Goal: Task Accomplishment & Management: Manage account settings

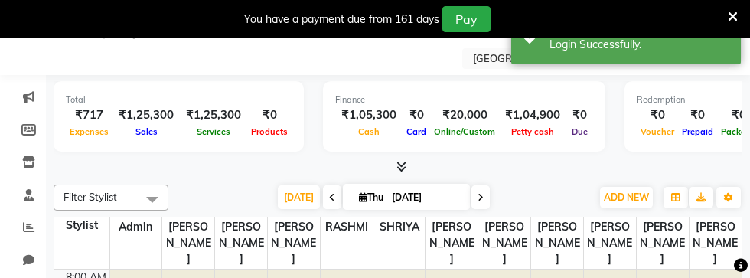
scroll to position [142, 0]
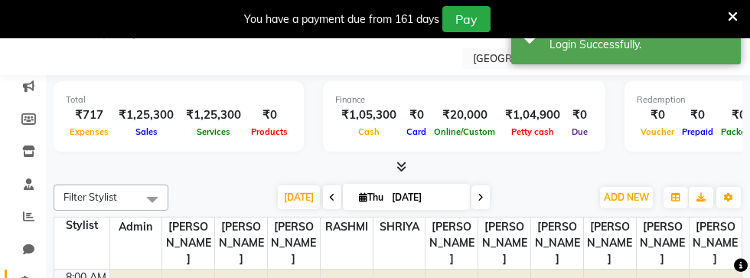
click at [24, 287] on span at bounding box center [28, 282] width 27 height 18
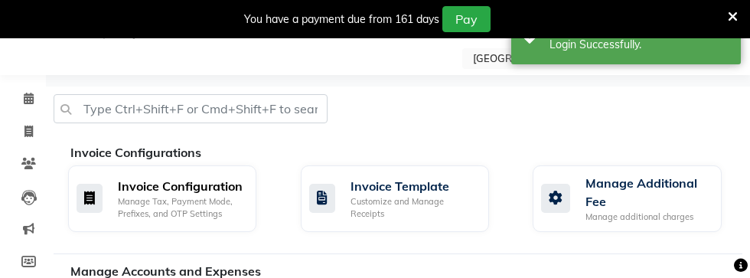
click at [208, 207] on div "Manage Tax, Payment Mode, Prefixes, and OTP Settings" at bounding box center [181, 207] width 126 height 25
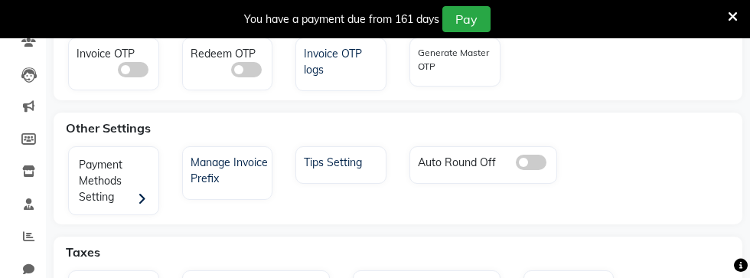
scroll to position [164, 0]
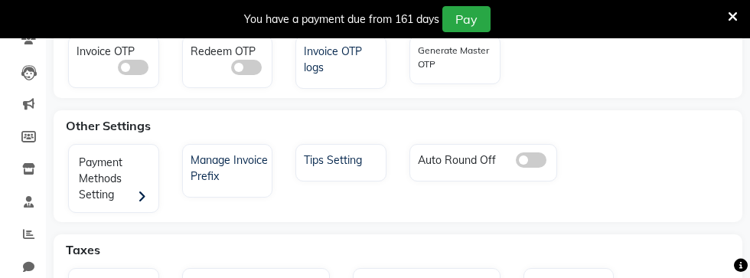
click at [124, 178] on div "Payment Methods Setting" at bounding box center [116, 181] width 86 height 64
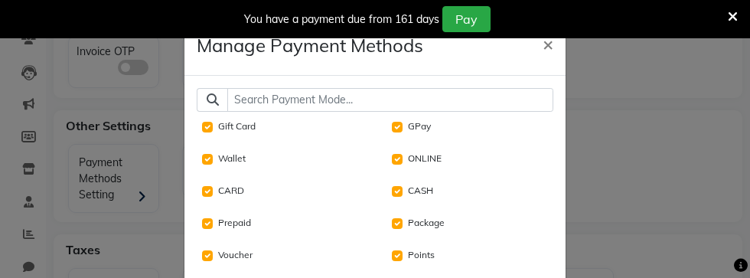
click at [470, 103] on input "text" at bounding box center [390, 100] width 326 height 24
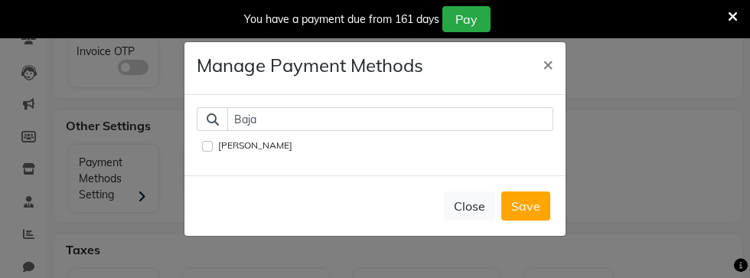
type input "Baja"
click at [208, 152] on Finserv "[PERSON_NAME]" at bounding box center [207, 146] width 11 height 11
checkbox Finserv "true"
click at [538, 221] on button "Save" at bounding box center [526, 205] width 49 height 29
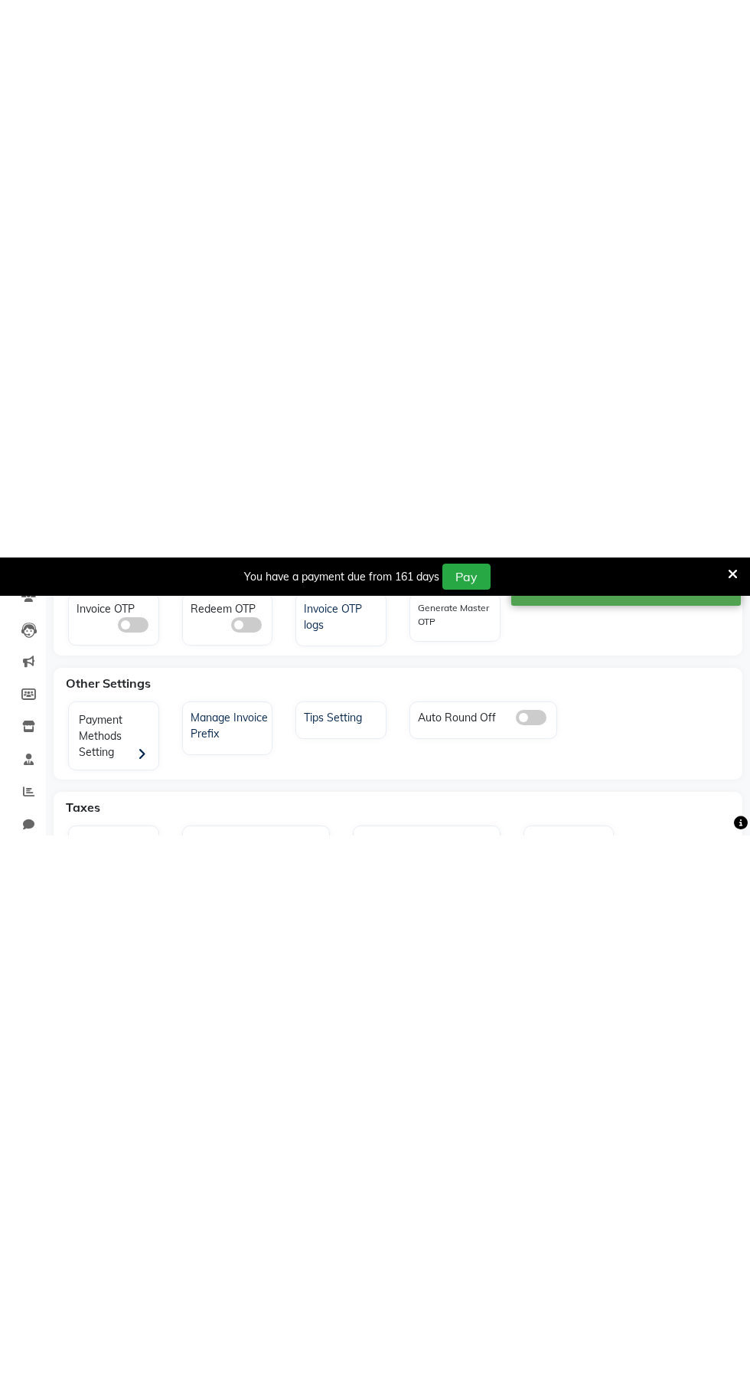
scroll to position [38, 0]
